Goal: Find specific page/section: Find specific page/section

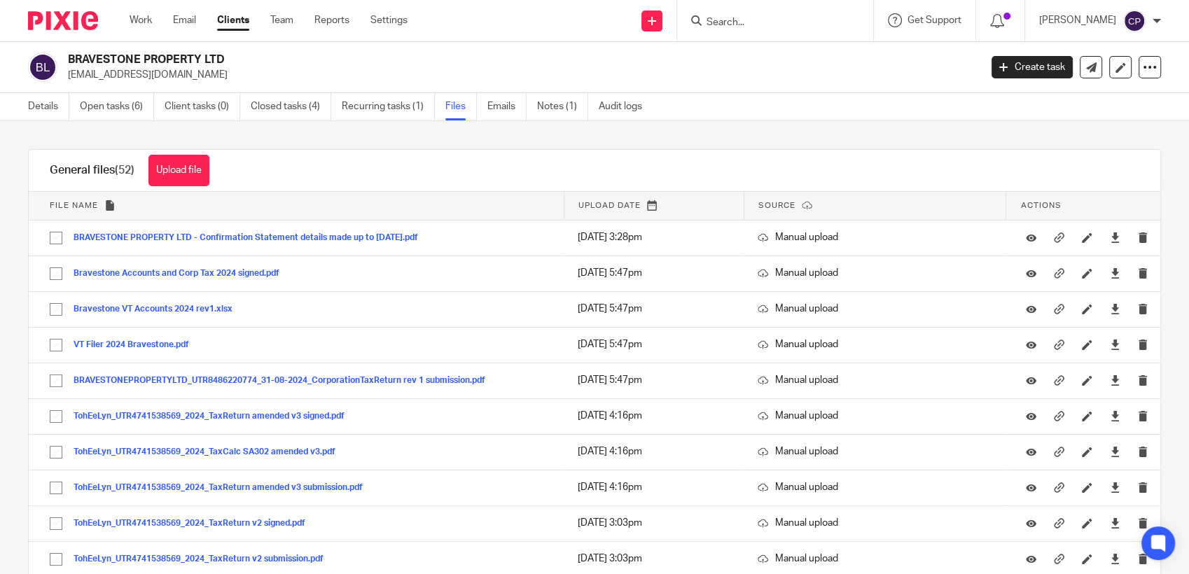
click at [734, 22] on input "Search" at bounding box center [768, 23] width 126 height 13
click at [735, 23] on input "Search" at bounding box center [768, 23] width 126 height 13
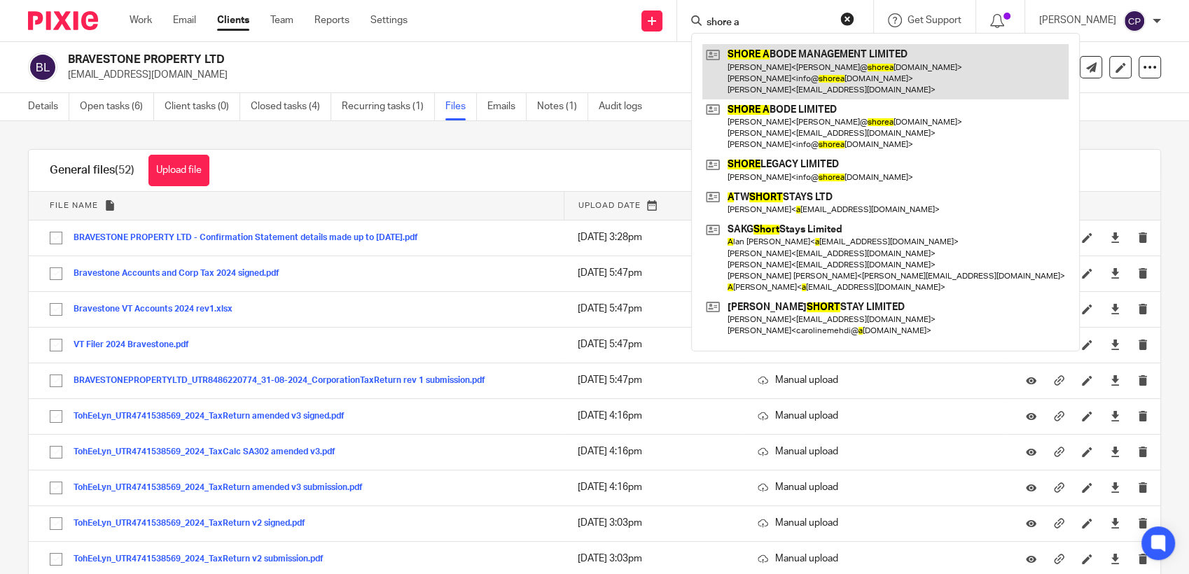
type input "shore a"
click at [801, 71] on link at bounding box center [885, 71] width 366 height 55
